Goal: Navigation & Orientation: Find specific page/section

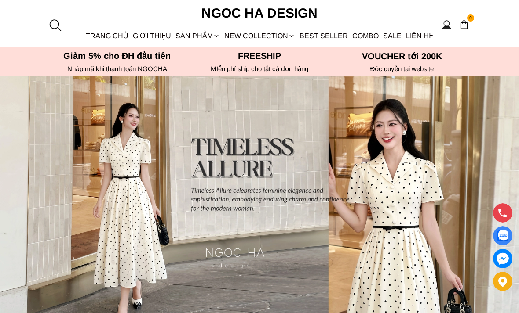
click at [159, 36] on link "GIỚI THIỆU" at bounding box center [152, 35] width 43 height 23
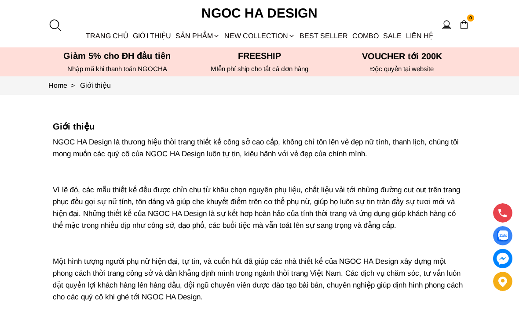
click at [0, 0] on link "ROMANCE" at bounding box center [0, 0] width 0 height 0
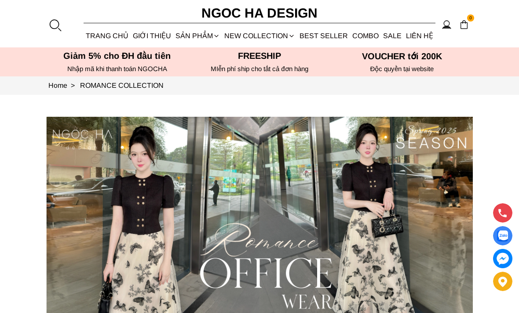
click at [419, 34] on link "LIÊN HỆ" at bounding box center [419, 35] width 32 height 23
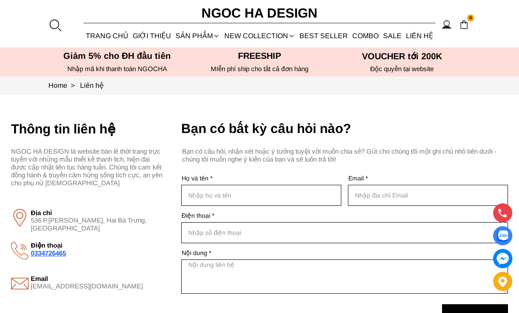
click at [372, 38] on link "Combo" at bounding box center [365, 35] width 31 height 23
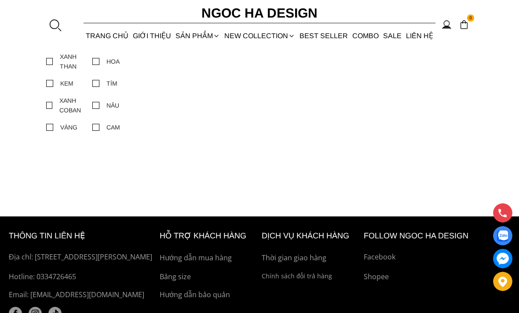
scroll to position [516, 0]
